Goal: Information Seeking & Learning: Learn about a topic

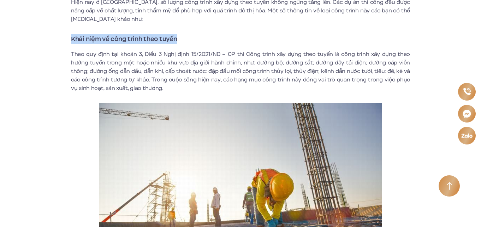
drag, startPoint x: 180, startPoint y: 40, endPoint x: 70, endPoint y: 38, distance: 109.9
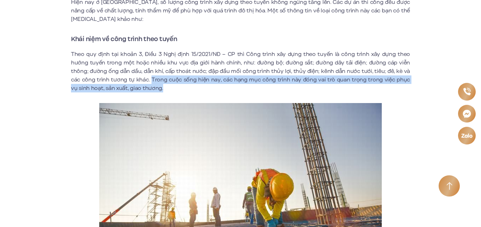
drag, startPoint x: 143, startPoint y: 89, endPoint x: 140, endPoint y: 81, distance: 9.1
click at [140, 81] on p "Theo quy định tại khoản 3, Điều 3 Nghị định 15/2021/NĐ – CP thì Công trình xây …" at bounding box center [240, 71] width 339 height 42
drag, startPoint x: 140, startPoint y: 78, endPoint x: 141, endPoint y: 89, distance: 10.7
click at [141, 89] on p "Theo quy định tại khoản 3, Điều 3 Nghị định 15/2021/NĐ – CP thì Công trình xây …" at bounding box center [240, 71] width 339 height 42
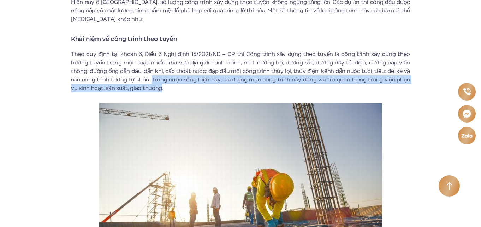
click at [138, 90] on p "Theo quy định tại khoản 3, Điều 3 Nghị định 15/2021/NĐ – CP thì Công trình xây …" at bounding box center [240, 71] width 339 height 42
drag, startPoint x: 141, startPoint y: 89, endPoint x: 139, endPoint y: 80, distance: 10.1
click at [139, 80] on p "Theo quy định tại khoản 3, Điều 3 Nghị định 15/2021/NĐ – CP thì Công trình xây …" at bounding box center [240, 71] width 339 height 42
click at [139, 81] on p "Theo quy định tại khoản 3, Điều 3 Nghị định 15/2021/NĐ – CP thì Công trình xây …" at bounding box center [240, 71] width 339 height 42
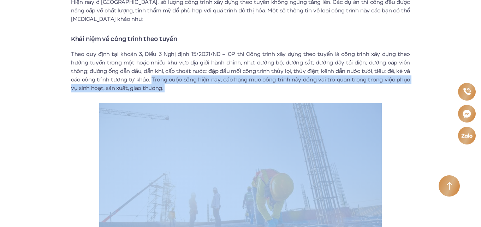
drag, startPoint x: 139, startPoint y: 80, endPoint x: 140, endPoint y: 92, distance: 12.8
click at [139, 91] on p "Theo quy định tại khoản 3, Điều 3 Nghị định 15/2021/NĐ – CP thì Công trình xây …" at bounding box center [240, 71] width 339 height 42
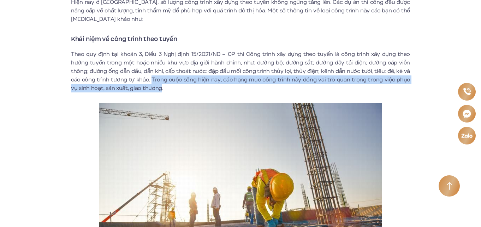
drag, startPoint x: 140, startPoint y: 80, endPoint x: 141, endPoint y: 91, distance: 11.4
click at [141, 91] on p "Theo quy định tại khoản 3, Điều 3 Nghị định 15/2021/NĐ – CP thì Công trình xây …" at bounding box center [240, 71] width 339 height 42
click at [140, 91] on p "Theo quy định tại khoản 3, Điều 3 Nghị định 15/2021/NĐ – CP thì Công trình xây …" at bounding box center [240, 71] width 339 height 42
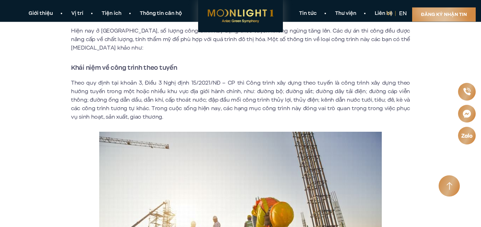
scroll to position [578, 0]
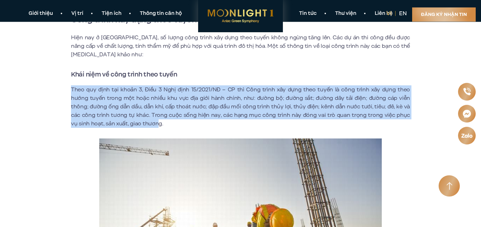
drag, startPoint x: 72, startPoint y: 89, endPoint x: 137, endPoint y: 126, distance: 75.0
click at [137, 126] on p "Theo quy định tại khoản 3, Điều 3 Nghị định 15/2021/NĐ – CP thì Công trình xây …" at bounding box center [240, 106] width 339 height 42
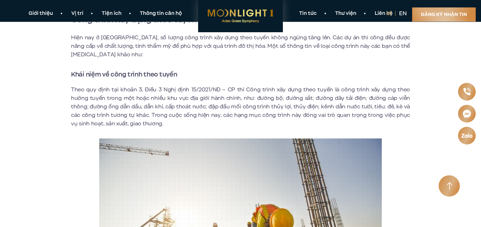
click at [231, 106] on p "Theo quy định tại khoản 3, Điều 3 Nghị định 15/2021/NĐ – CP thì Công trình xây …" at bounding box center [240, 106] width 339 height 42
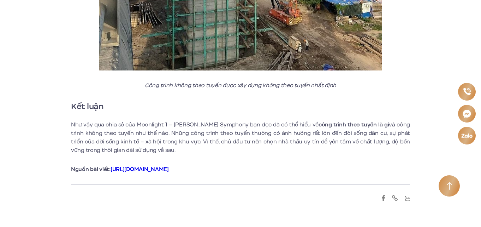
scroll to position [2098, 0]
